Goal: Information Seeking & Learning: Learn about a topic

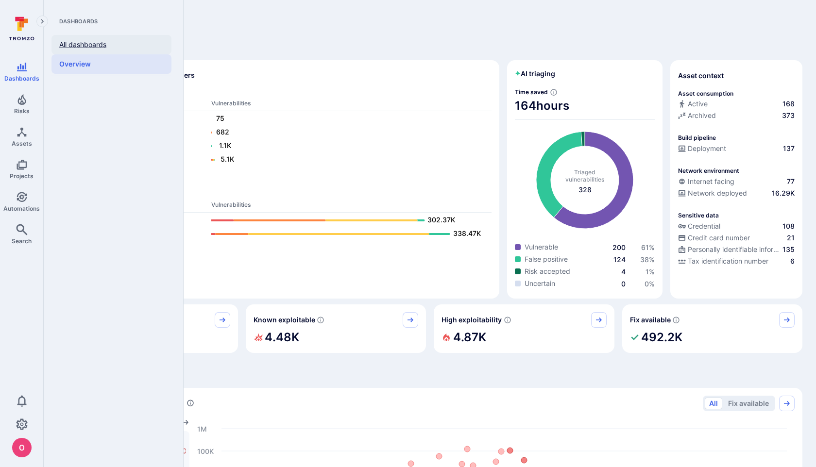
click at [92, 43] on link "All dashboards" at bounding box center [111, 44] width 120 height 19
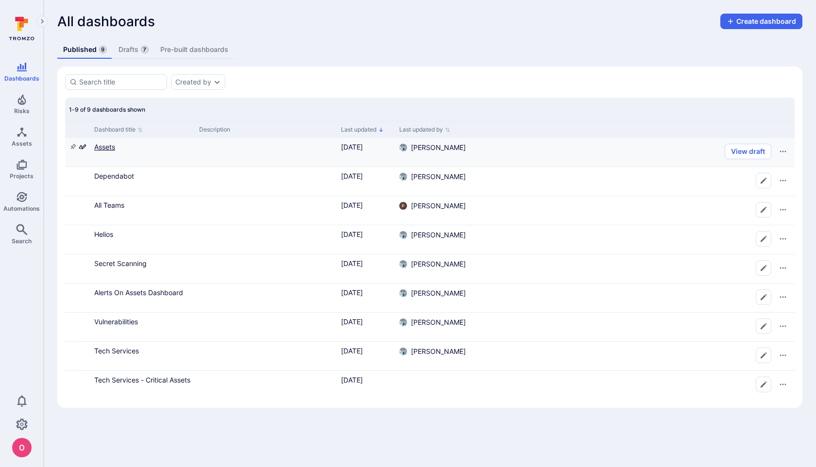
click at [109, 147] on link "Assets" at bounding box center [104, 147] width 21 height 8
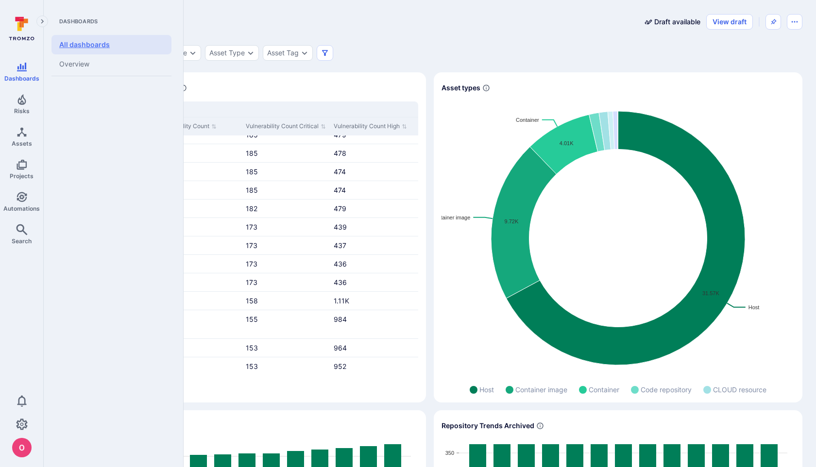
click at [75, 45] on link "All dashboards" at bounding box center [111, 44] width 120 height 19
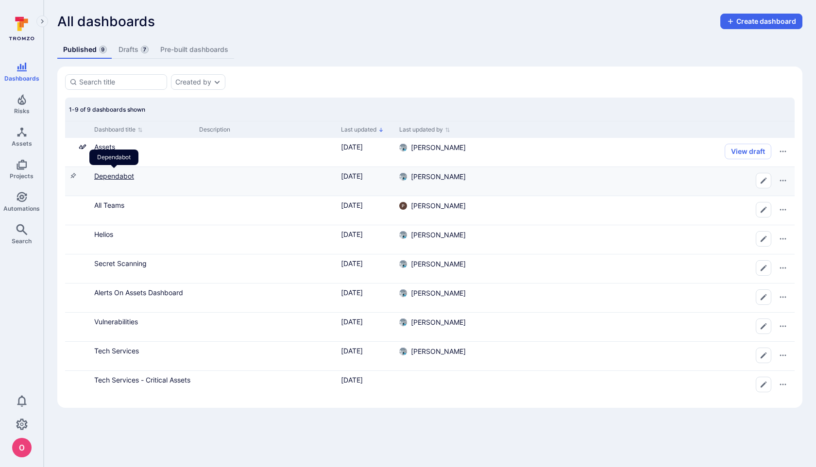
click at [121, 178] on link "Dependabot" at bounding box center [114, 176] width 40 height 8
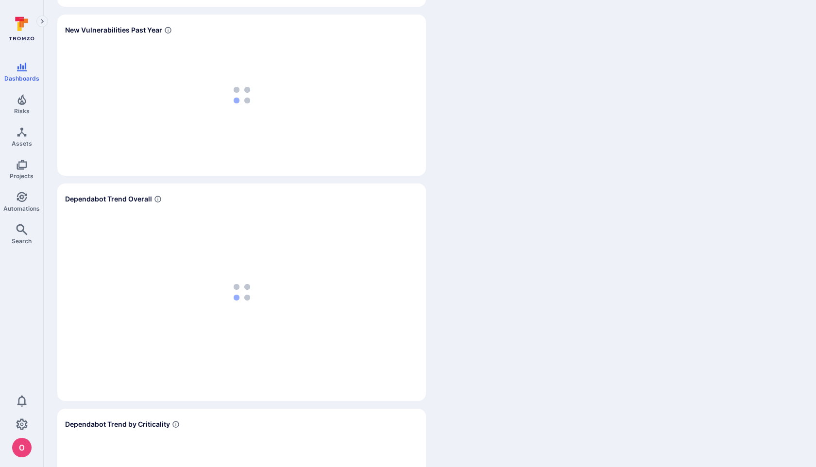
scroll to position [1755, 0]
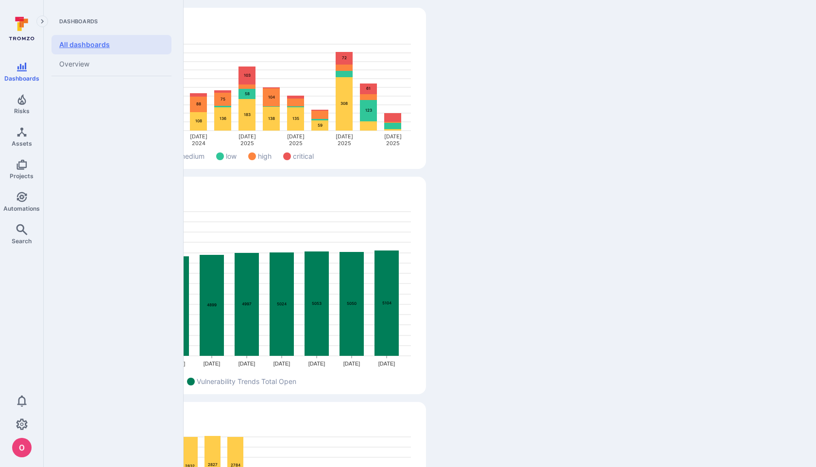
click at [79, 47] on link "All dashboards" at bounding box center [111, 44] width 120 height 19
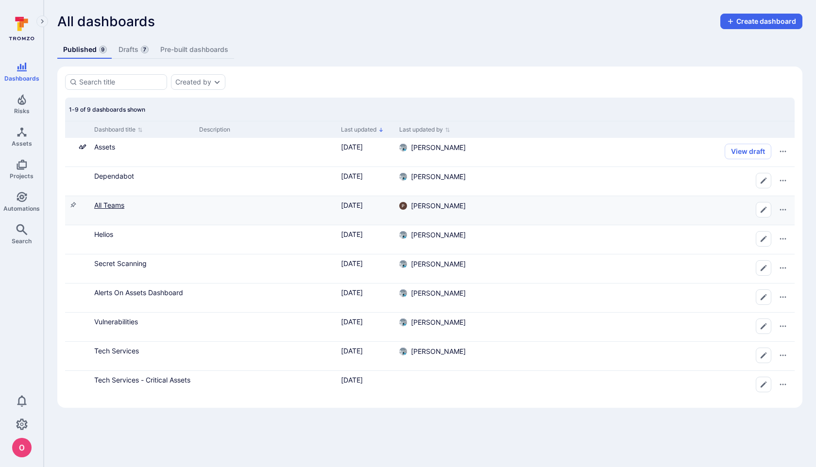
click at [115, 205] on link "All Teams" at bounding box center [109, 205] width 30 height 8
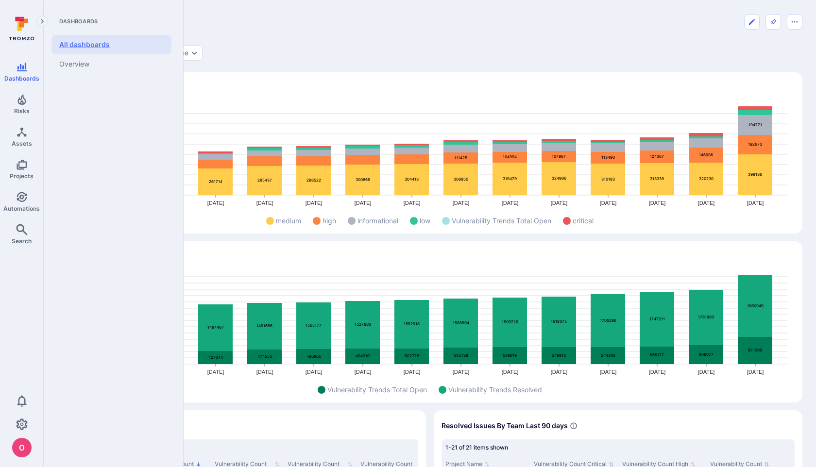
click at [94, 45] on link "All dashboards" at bounding box center [111, 44] width 120 height 19
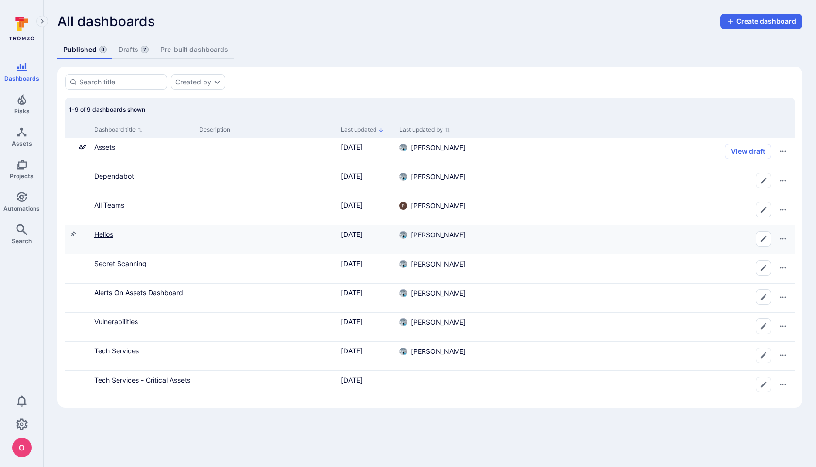
click at [107, 234] on link "Helios" at bounding box center [103, 234] width 19 height 8
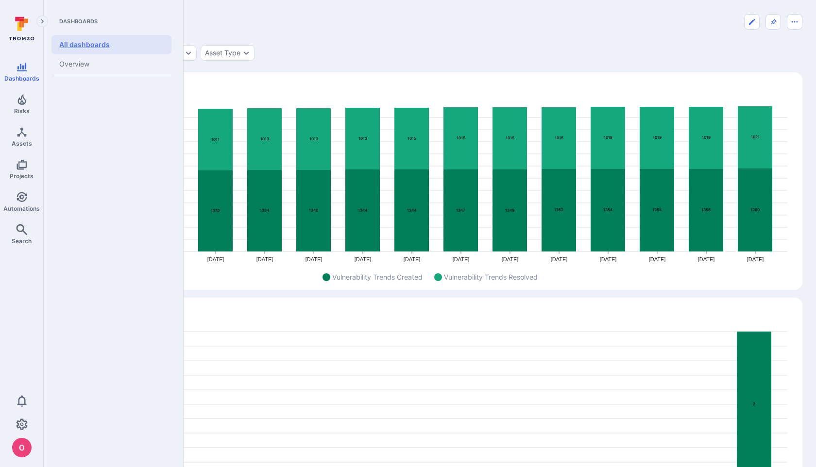
click at [93, 44] on link "All dashboards" at bounding box center [111, 44] width 120 height 19
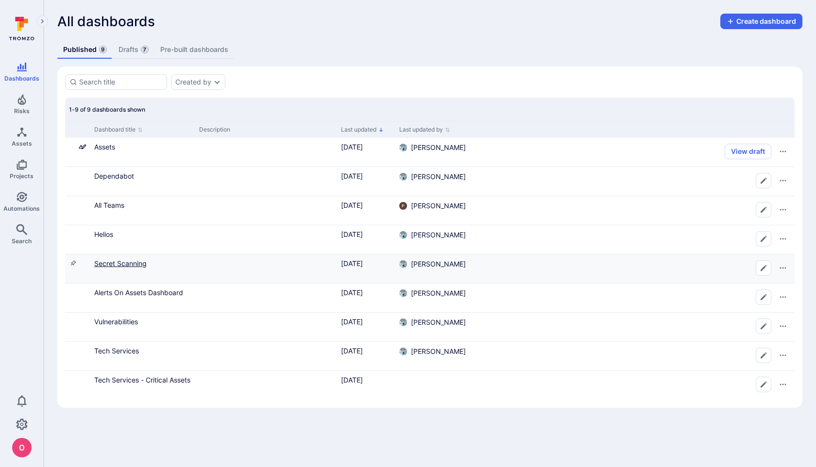
click at [122, 262] on link "Secret Scanning" at bounding box center [120, 263] width 52 height 8
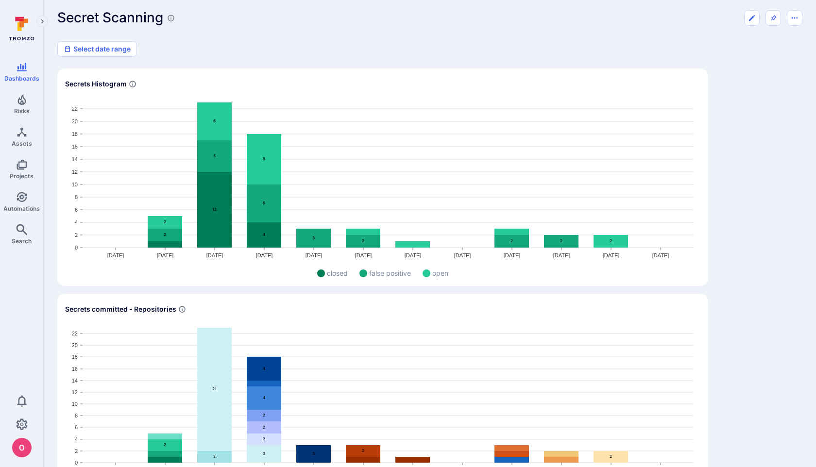
scroll to position [62, 0]
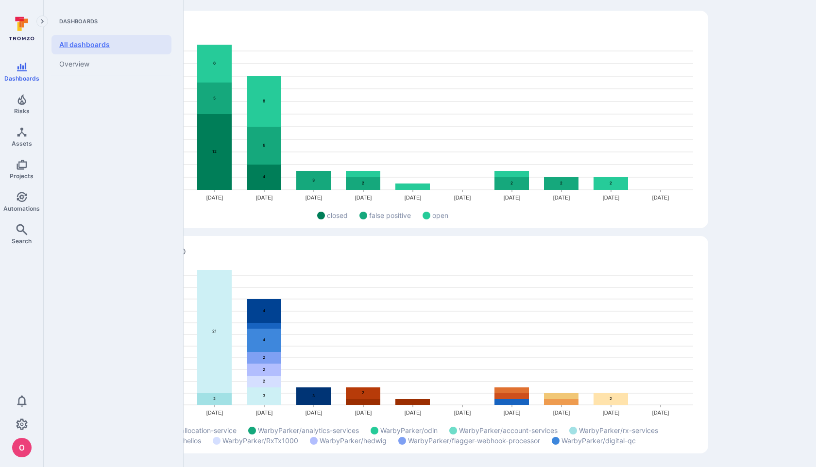
click at [83, 49] on link "All dashboards" at bounding box center [111, 44] width 120 height 19
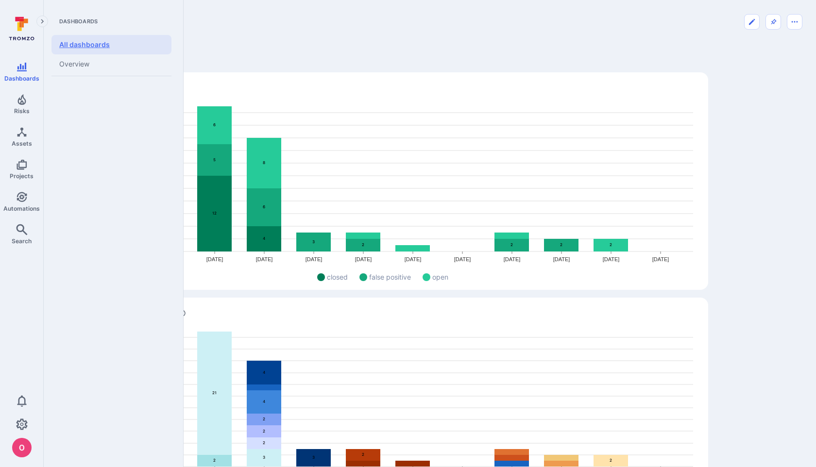
click at [83, 49] on link "All dashboards" at bounding box center [111, 44] width 120 height 19
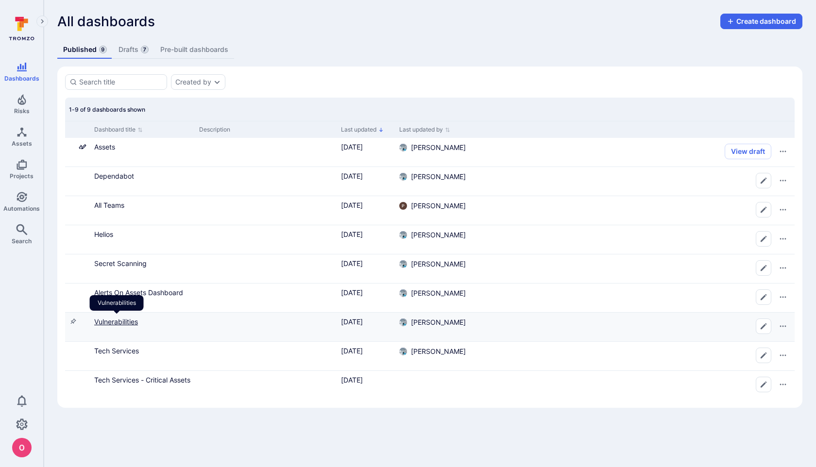
click at [129, 321] on link "Vulnerabilities" at bounding box center [116, 322] width 44 height 8
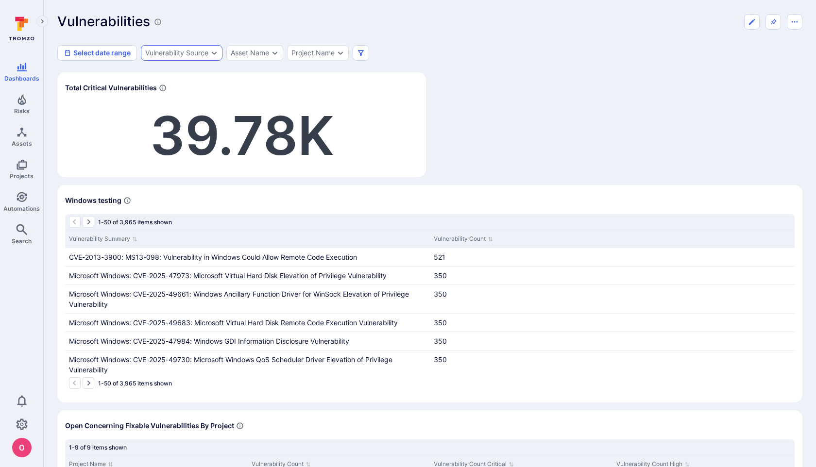
click at [217, 52] on icon "Expand dropdown" at bounding box center [214, 53] width 8 height 8
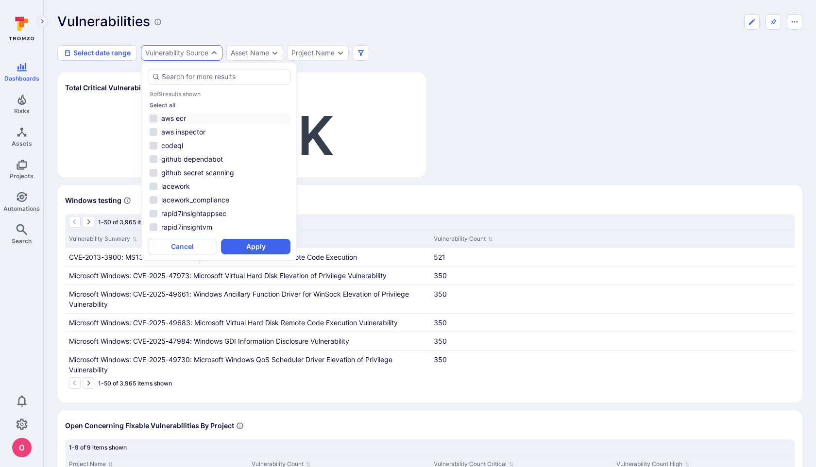
click at [154, 117] on li "aws ecr" at bounding box center [219, 119] width 143 height 12
click at [266, 245] on button "Apply" at bounding box center [255, 247] width 69 height 16
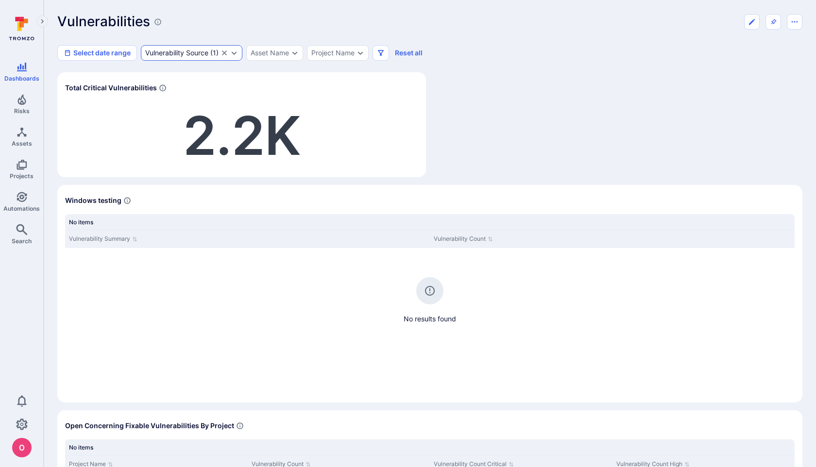
click at [225, 52] on icon "Clear selection" at bounding box center [224, 53] width 5 height 5
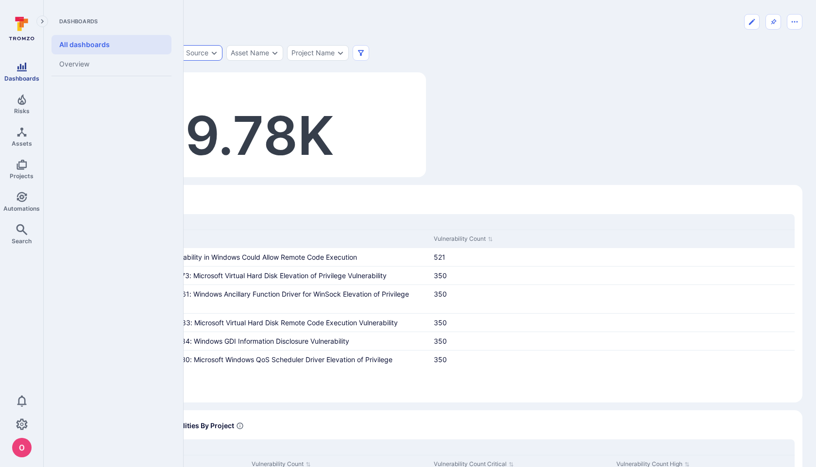
click at [17, 66] on icon "Dashboards" at bounding box center [22, 67] width 10 height 9
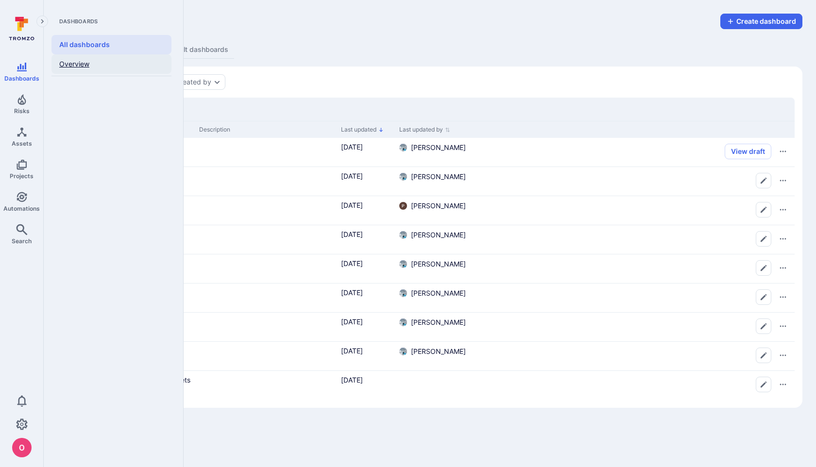
click at [76, 62] on link "Overview" at bounding box center [111, 63] width 120 height 19
